Goal: Information Seeking & Learning: Find specific fact

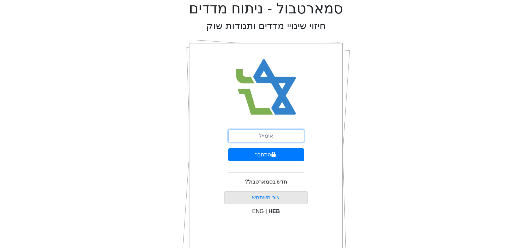
click at [274, 134] on input "email" at bounding box center [266, 135] width 76 height 13
type input "[EMAIL_ADDRESS][DOMAIN_NAME]"
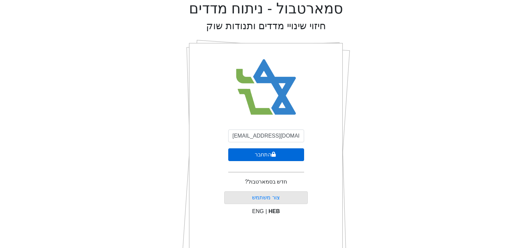
click at [269, 155] on button "התחבר" at bounding box center [266, 154] width 76 height 13
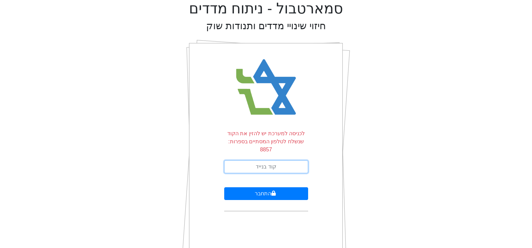
click at [269, 160] on input "text" at bounding box center [266, 166] width 84 height 13
type input "057204"
click at [224, 187] on button "התחבר" at bounding box center [266, 193] width 84 height 13
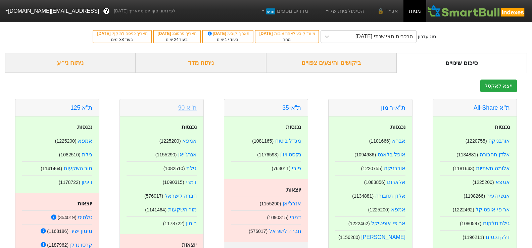
click at [191, 109] on link "ת''א 90" at bounding box center [187, 107] width 18 height 7
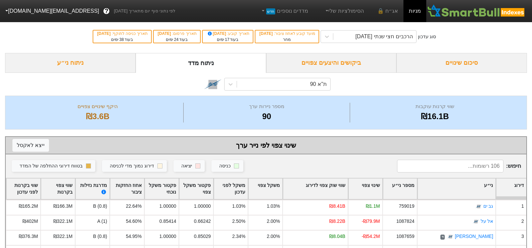
click at [463, 63] on div "סיכום שינויים" at bounding box center [461, 63] width 130 height 20
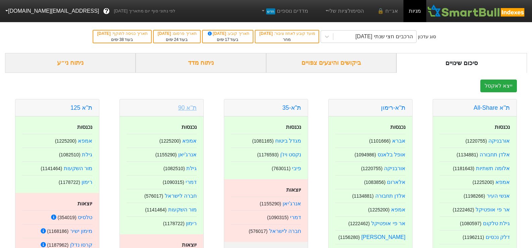
click at [193, 110] on link "ת''א 90" at bounding box center [187, 107] width 18 height 7
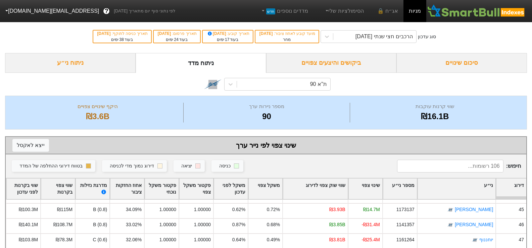
click at [448, 61] on div "סיכום שינויים" at bounding box center [461, 63] width 130 height 20
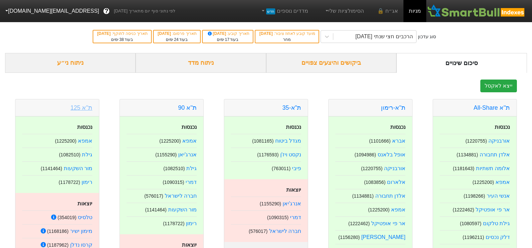
click at [80, 110] on link "ת''א 125" at bounding box center [81, 107] width 22 height 7
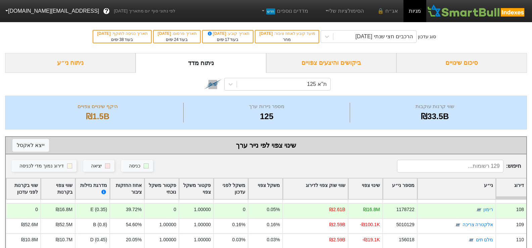
click at [465, 67] on div "סיכום שינויים" at bounding box center [461, 63] width 130 height 20
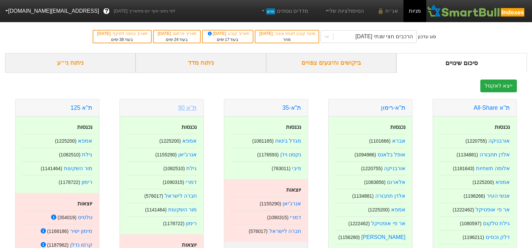
click at [189, 108] on link "ת''א 90" at bounding box center [187, 107] width 18 height 7
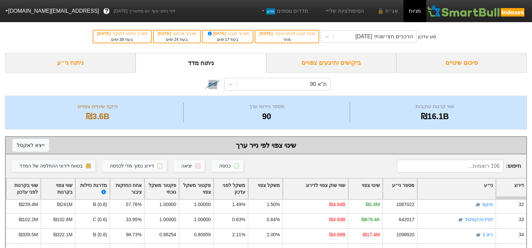
click at [464, 61] on div "סיכום שינויים" at bounding box center [461, 63] width 130 height 20
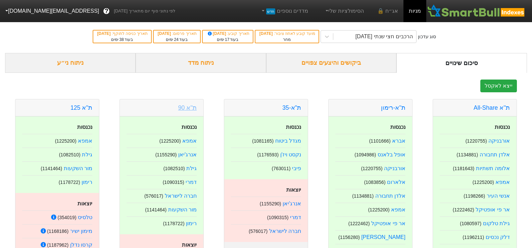
click at [184, 109] on link "ת''א 90" at bounding box center [187, 107] width 18 height 7
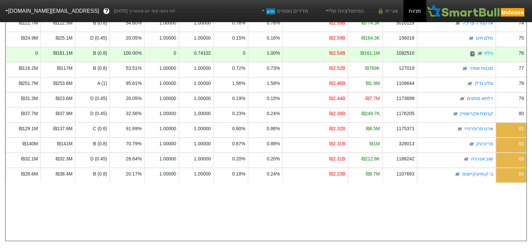
scroll to position [996, 0]
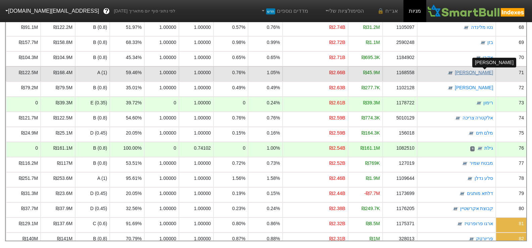
click at [479, 70] on link "מקס סטוק" at bounding box center [473, 72] width 38 height 5
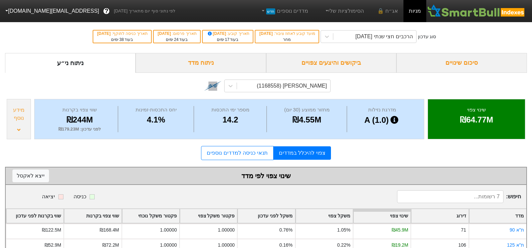
click at [16, 130] on div "מידע נוסף" at bounding box center [19, 119] width 24 height 40
